Goal: Navigation & Orientation: Find specific page/section

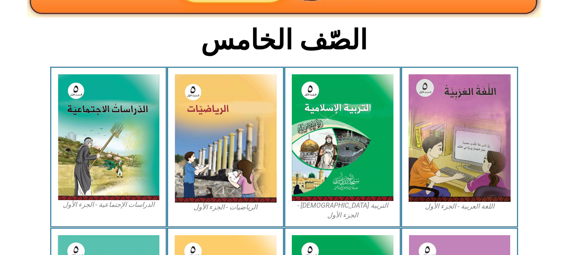
scroll to position [202, 0]
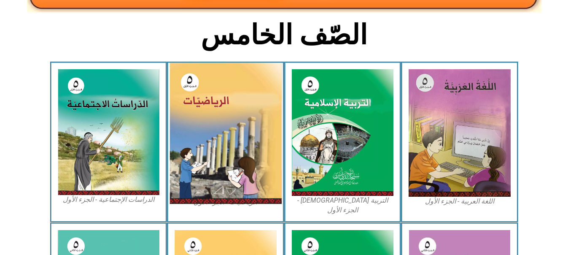
click at [208, 163] on img at bounding box center [226, 133] width 112 height 141
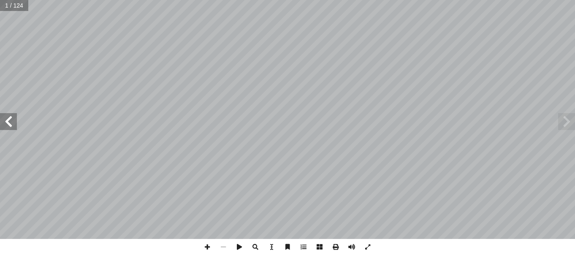
click at [13, 118] on span at bounding box center [8, 121] width 17 height 17
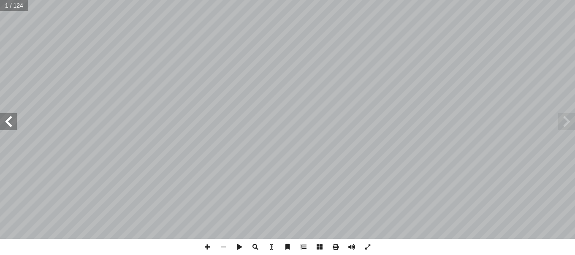
click at [13, 118] on span at bounding box center [8, 121] width 17 height 17
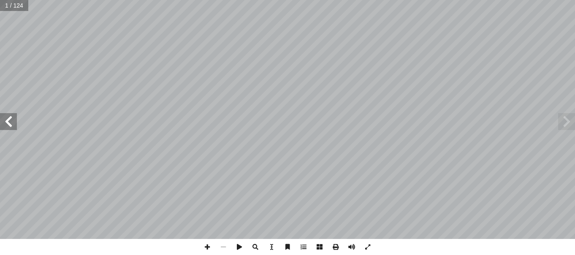
click at [13, 118] on span at bounding box center [8, 121] width 17 height 17
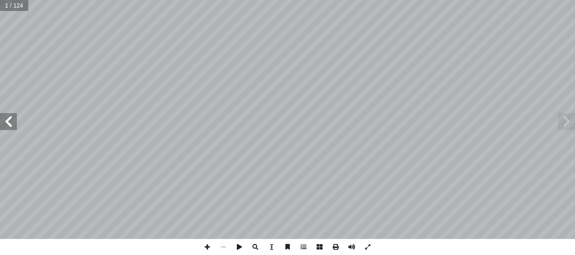
click at [13, 118] on span at bounding box center [8, 121] width 17 height 17
click at [13, 123] on span at bounding box center [8, 121] width 17 height 17
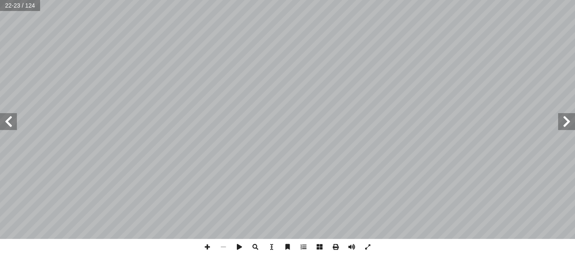
click at [13, 123] on span at bounding box center [8, 121] width 17 height 17
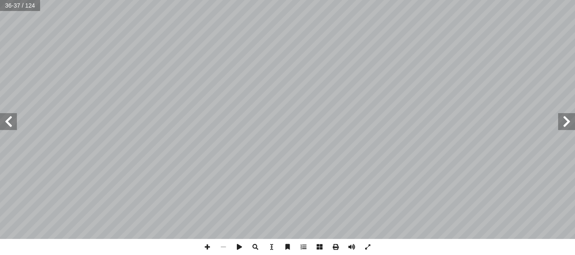
click at [7, 123] on span at bounding box center [8, 121] width 17 height 17
click at [368, 245] on span at bounding box center [367, 247] width 16 height 16
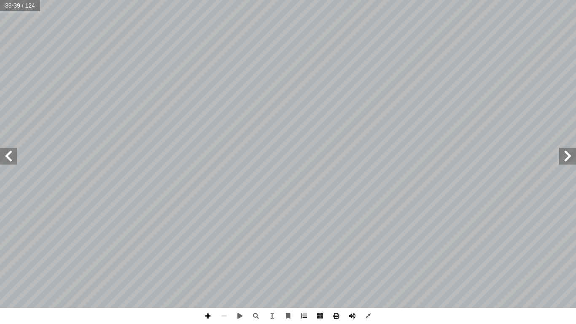
click at [206, 254] on span at bounding box center [208, 316] width 16 height 16
click at [13, 159] on span at bounding box center [8, 156] width 17 height 17
click at [367, 254] on span at bounding box center [368, 316] width 16 height 16
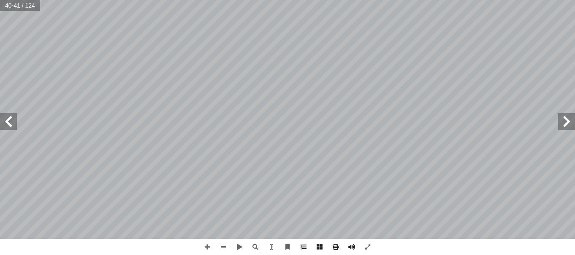
click at [12, 129] on span at bounding box center [8, 121] width 17 height 17
